Goal: Task Accomplishment & Management: Use online tool/utility

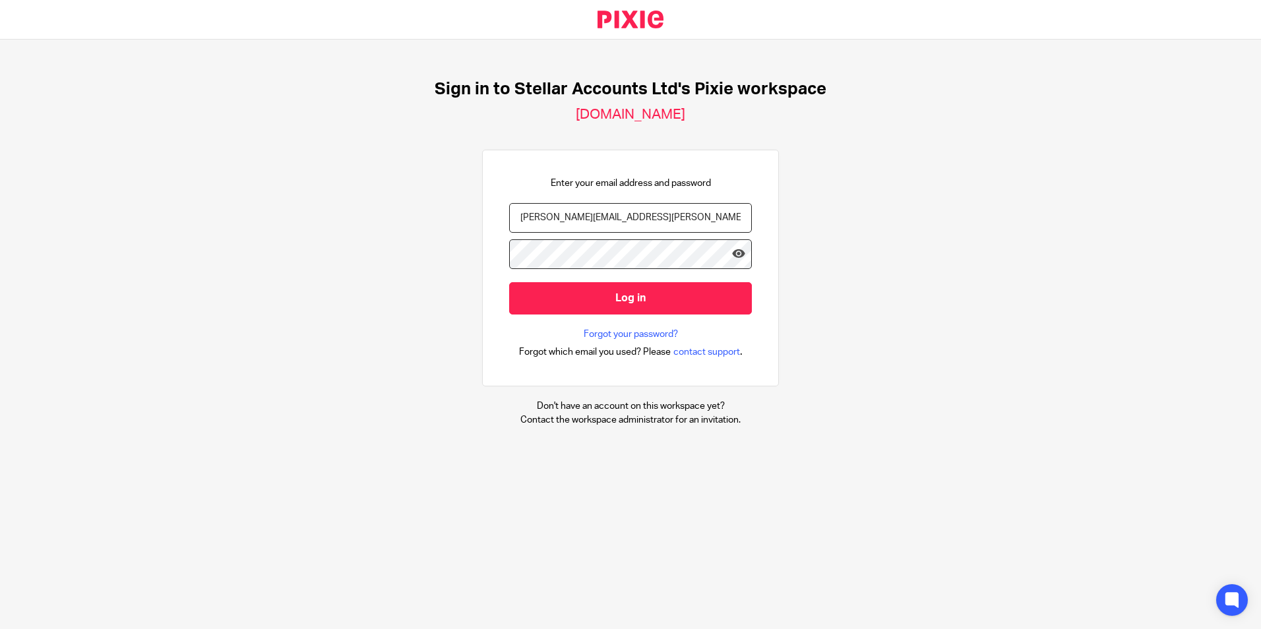
type input "emma.verne@stellaraccounts.co.uk"
click at [509, 282] on input "Log in" at bounding box center [630, 298] width 243 height 32
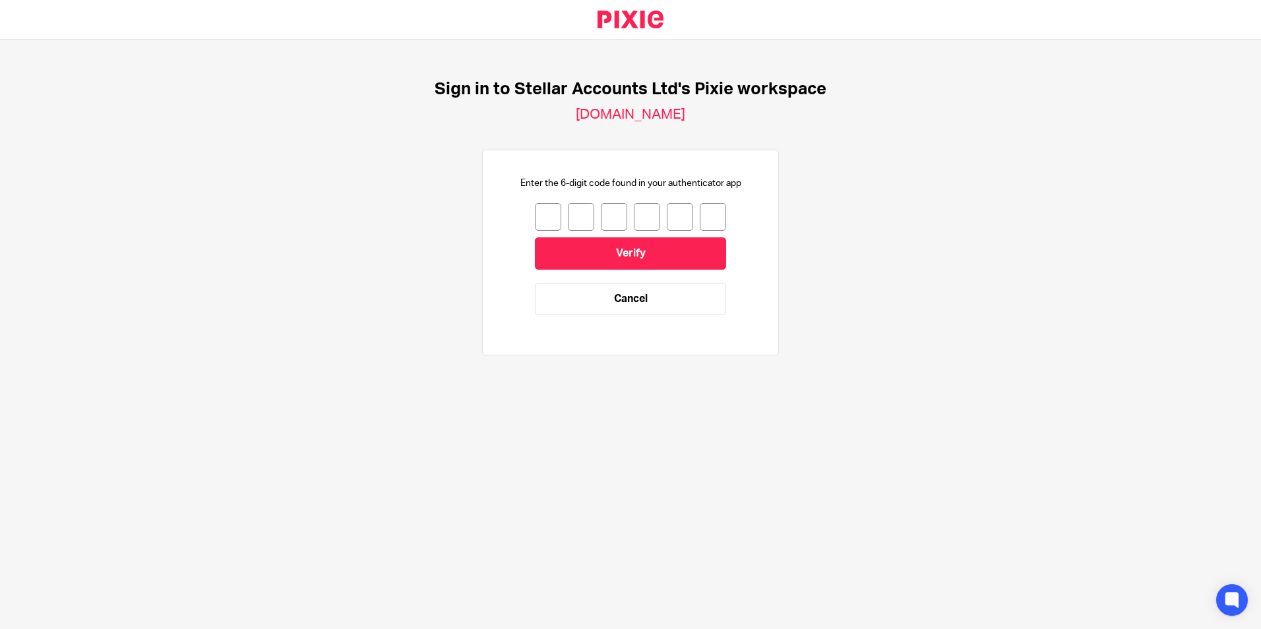
click at [536, 223] on input "number" at bounding box center [548, 217] width 26 height 28
type input "0"
type input "8"
type input "3"
type input "8"
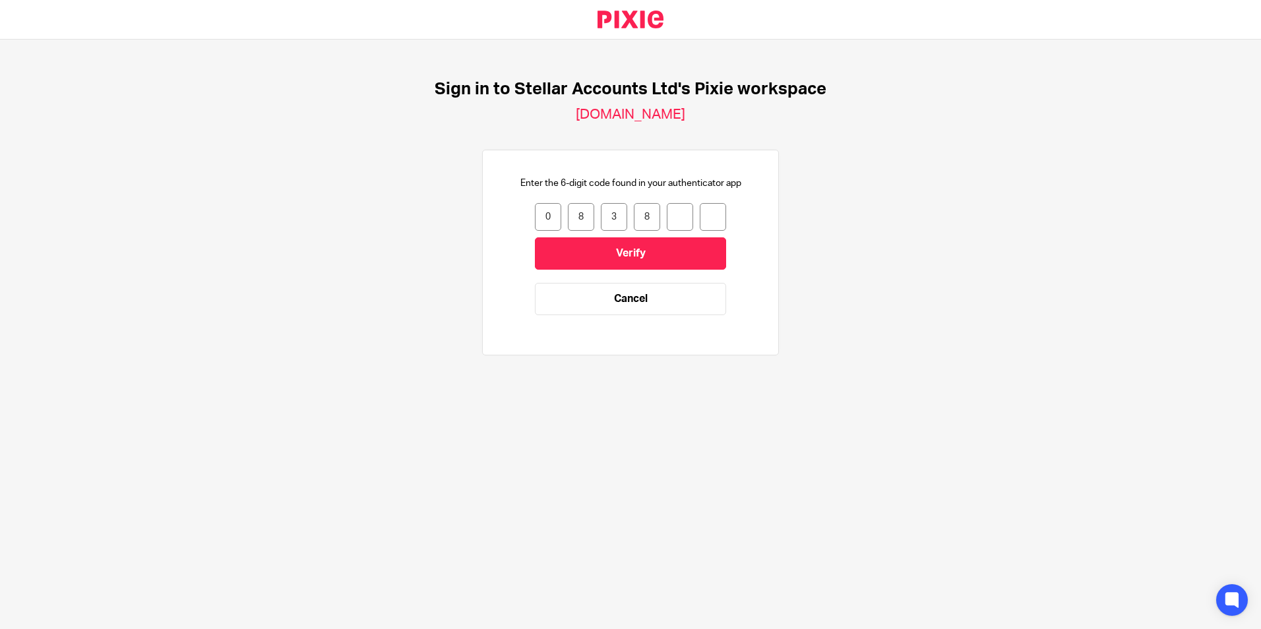
type input "8"
type input "7"
click at [643, 253] on input "Verify" at bounding box center [630, 253] width 191 height 32
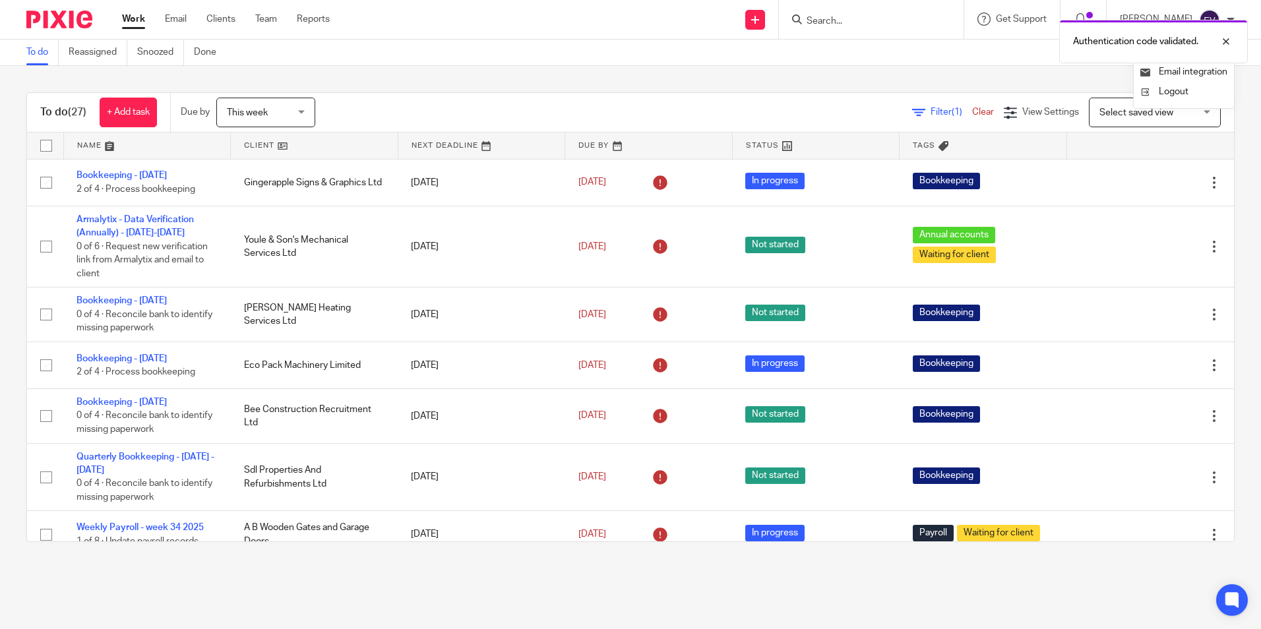
click at [534, 53] on div "To do Reassigned Snoozed Done" at bounding box center [630, 53] width 1261 height 26
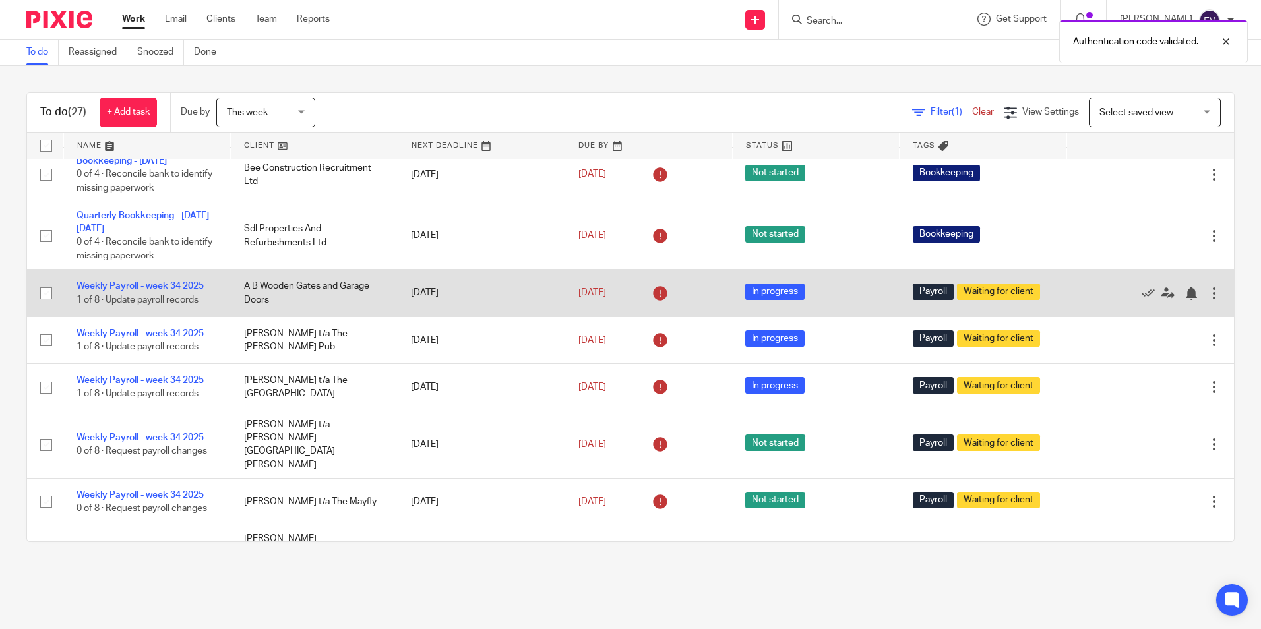
scroll to position [264, 0]
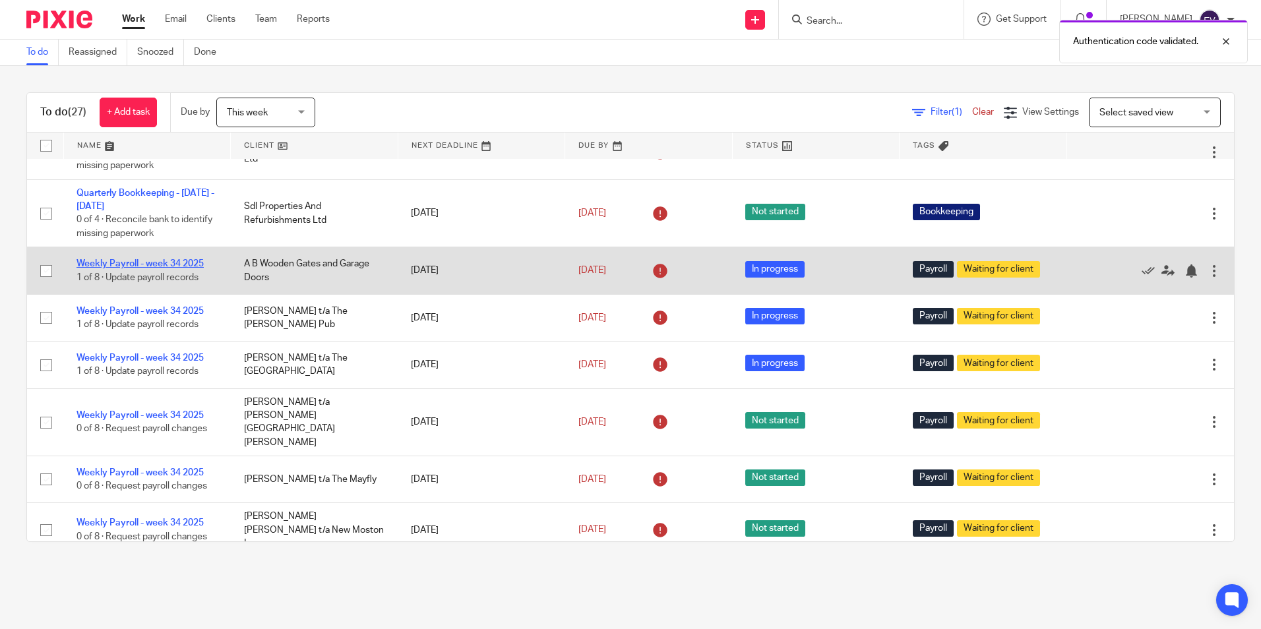
click at [177, 263] on link "Weekly Payroll - week 34 2025" at bounding box center [140, 263] width 127 height 9
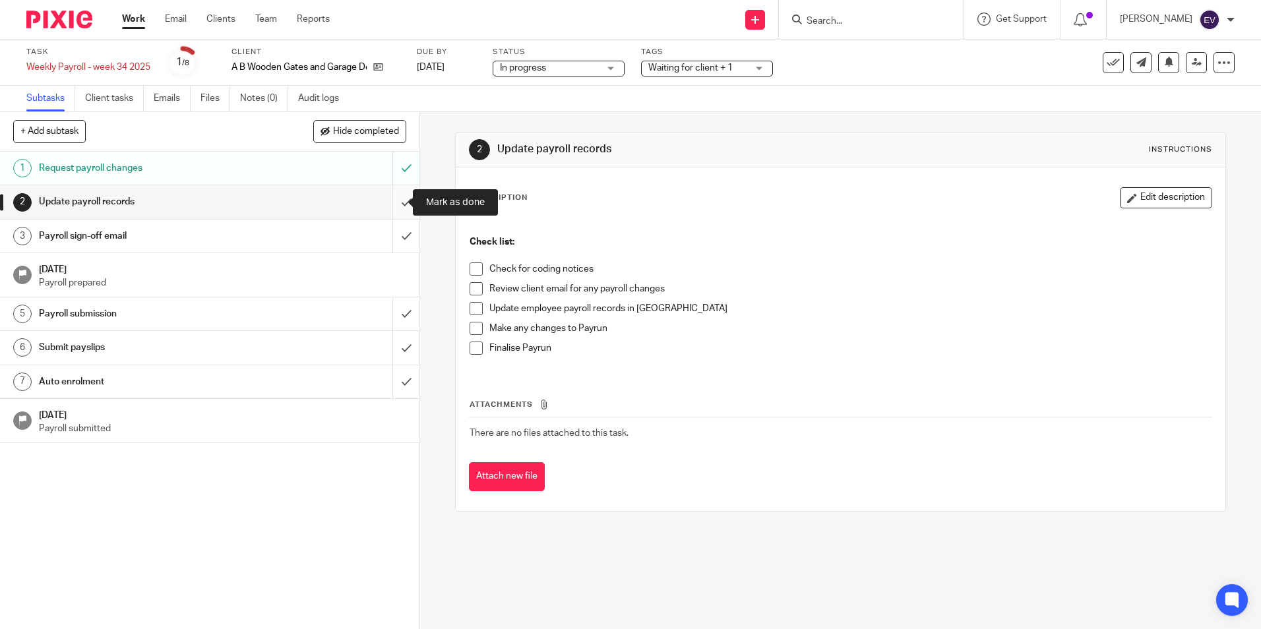
click at [390, 204] on input "submit" at bounding box center [210, 201] width 420 height 33
drag, startPoint x: 389, startPoint y: 237, endPoint x: 390, endPoint y: 246, distance: 9.3
click at [390, 237] on input "submit" at bounding box center [210, 236] width 420 height 33
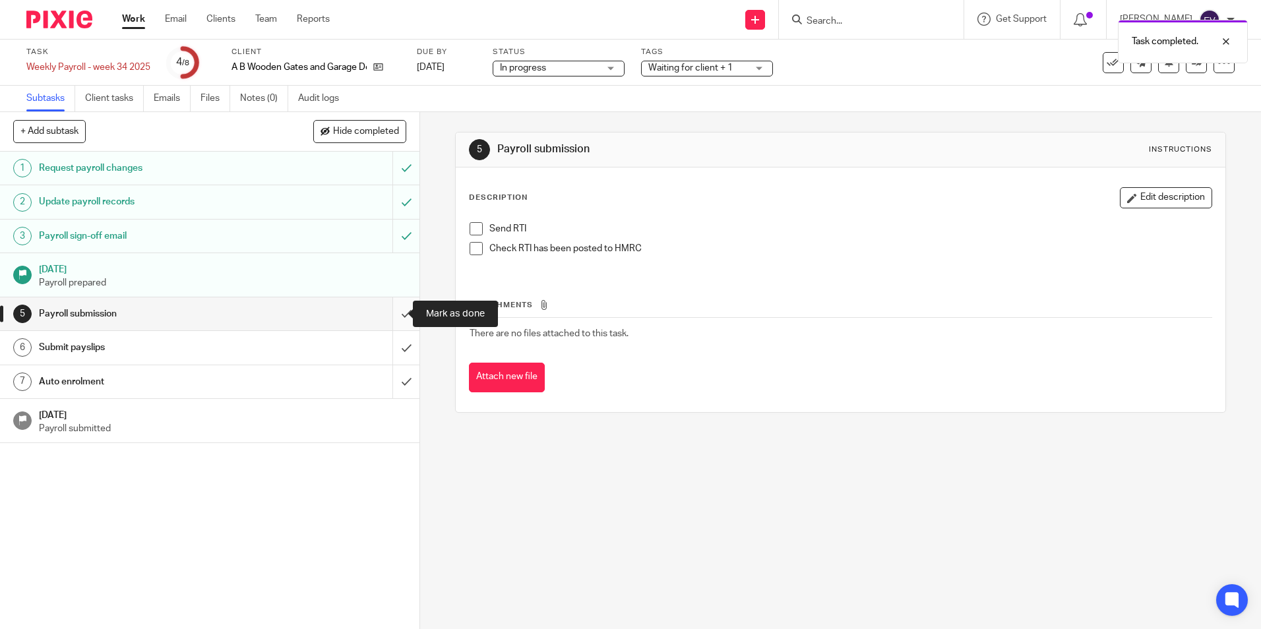
click at [392, 311] on input "submit" at bounding box center [210, 313] width 420 height 33
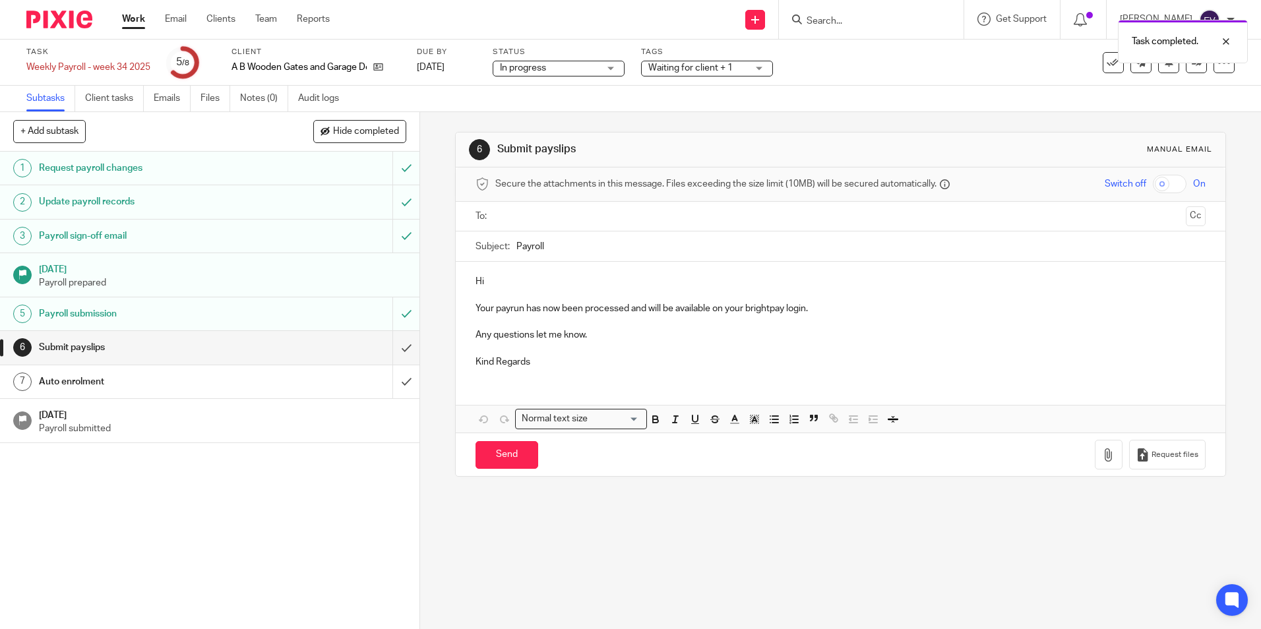
click at [535, 214] on input "text" at bounding box center [840, 216] width 680 height 15
click at [496, 458] on input "Send" at bounding box center [507, 458] width 63 height 28
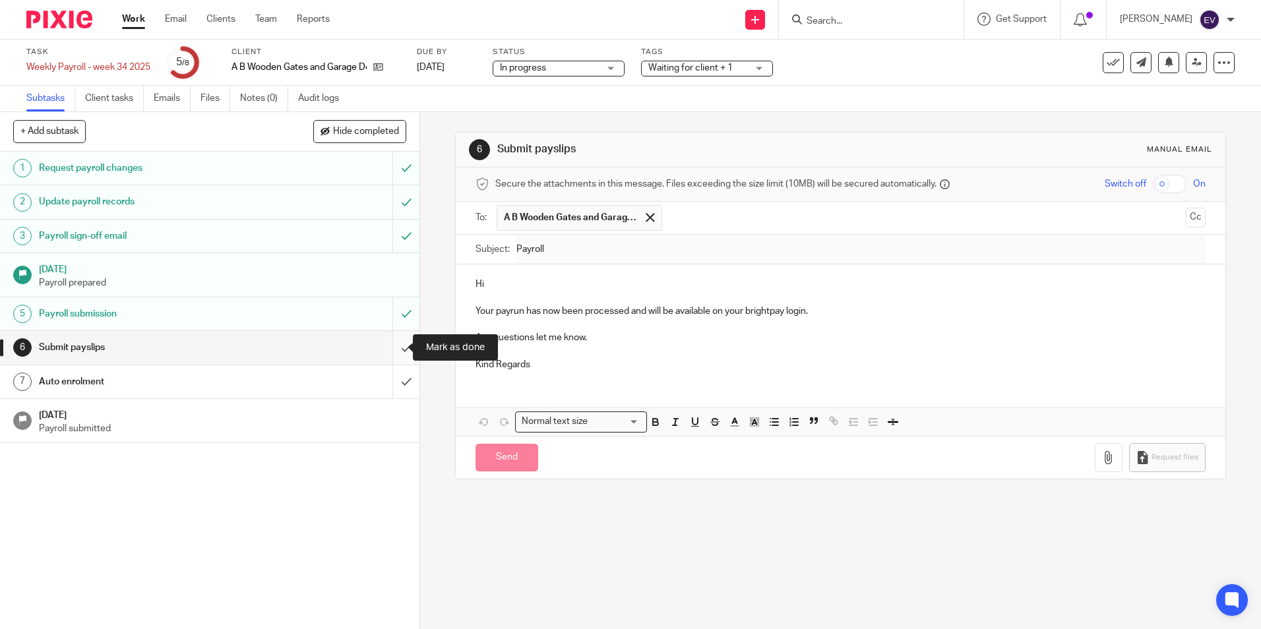
type input "Sent"
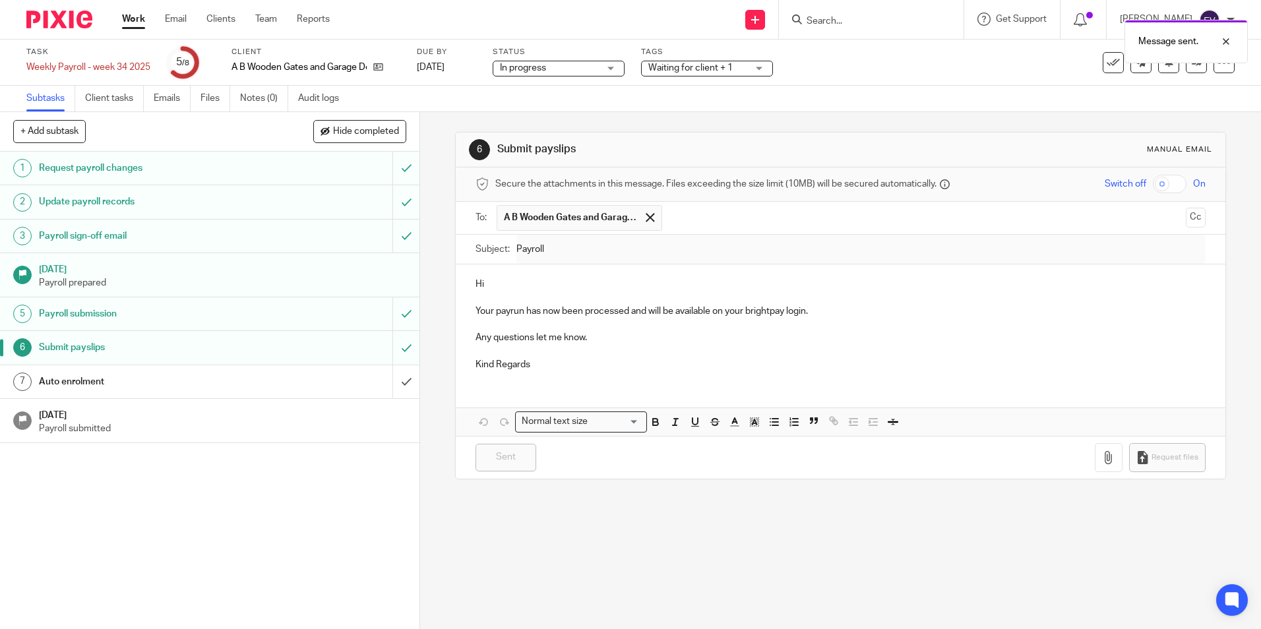
click at [288, 379] on div "Auto enrolment" at bounding box center [209, 382] width 341 height 20
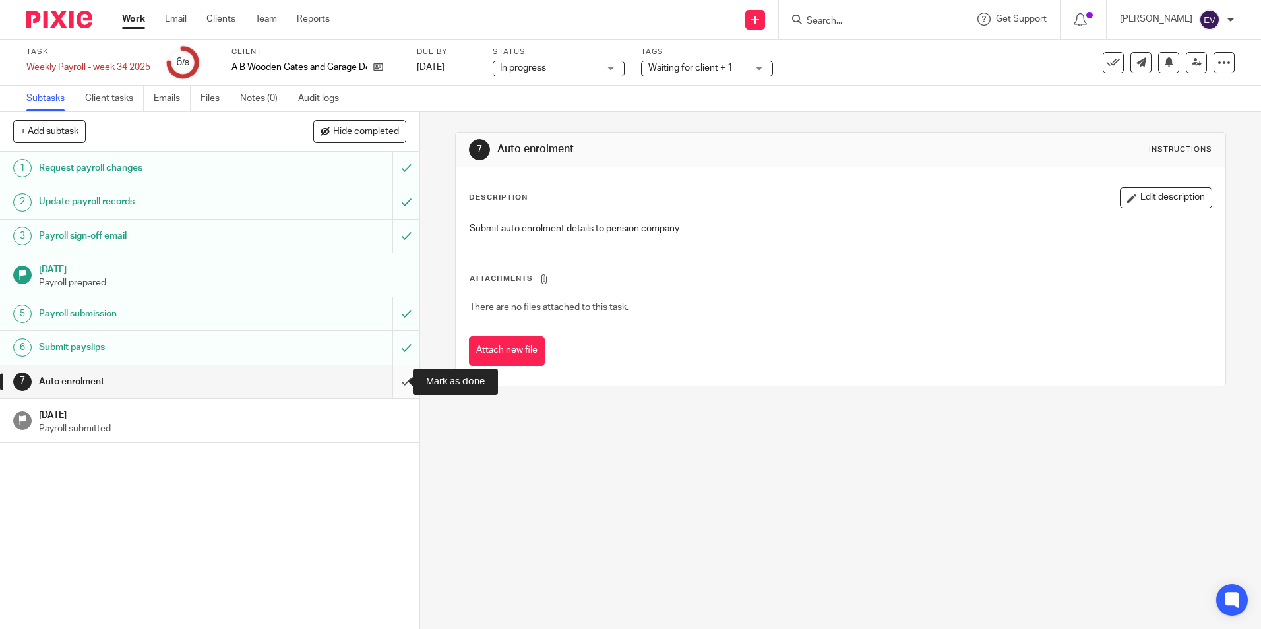
click at [394, 383] on input "submit" at bounding box center [210, 381] width 420 height 33
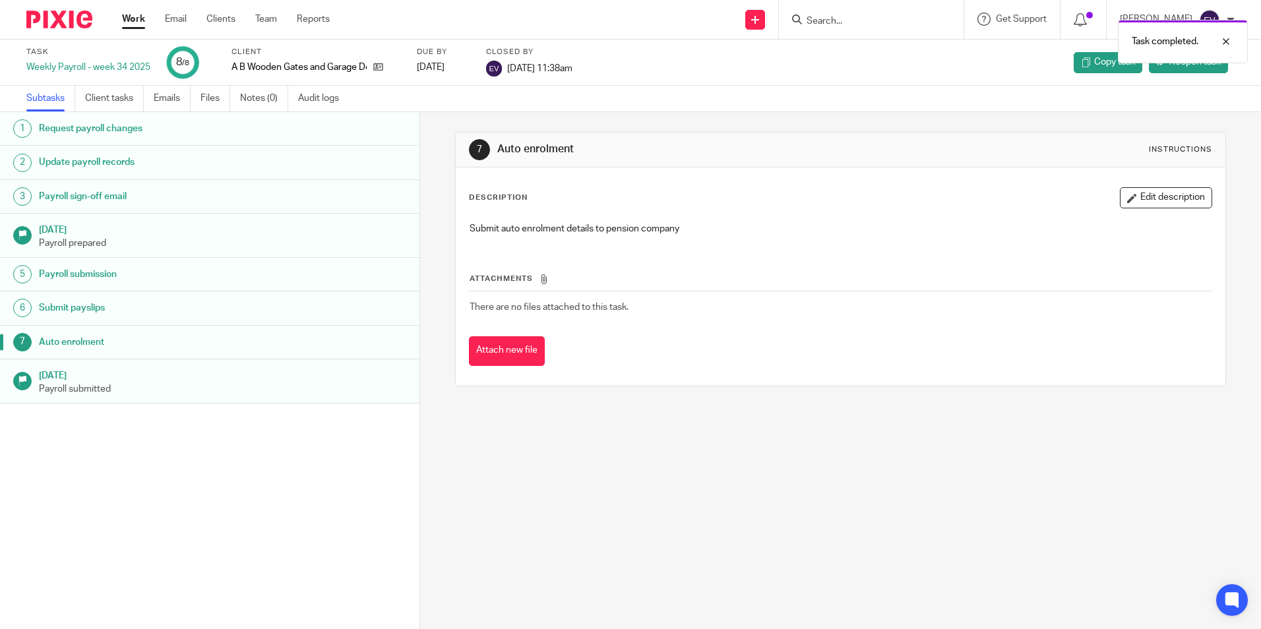
click at [134, 21] on link "Work" at bounding box center [133, 19] width 23 height 13
